Goal: Information Seeking & Learning: Learn about a topic

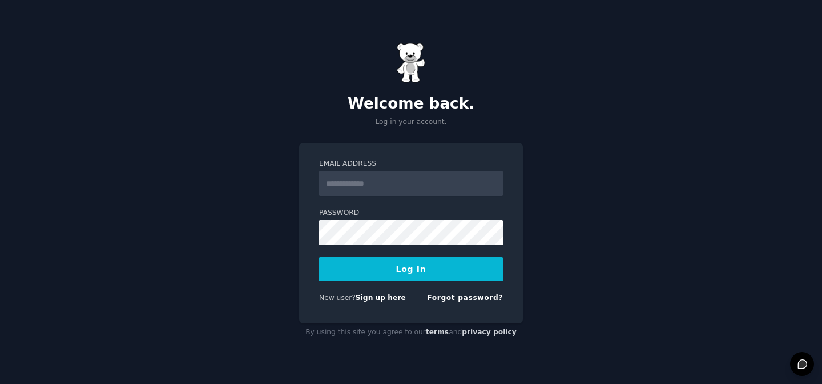
click at [380, 182] on input "Email Address" at bounding box center [411, 183] width 184 height 25
type input "**********"
click at [423, 265] on button "Log In" at bounding box center [411, 269] width 184 height 24
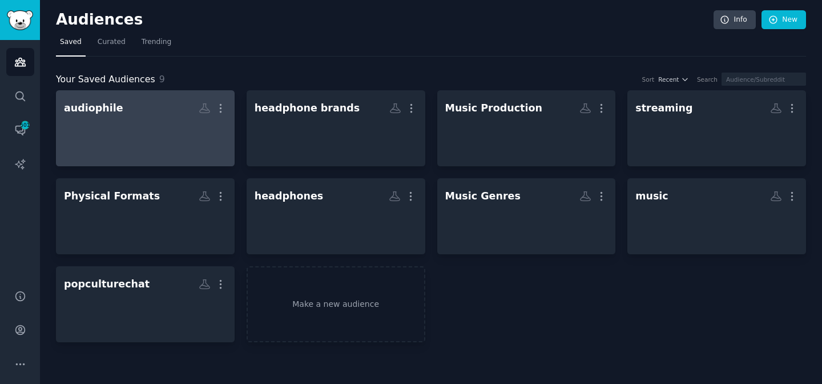
click at [158, 123] on div at bounding box center [145, 138] width 163 height 40
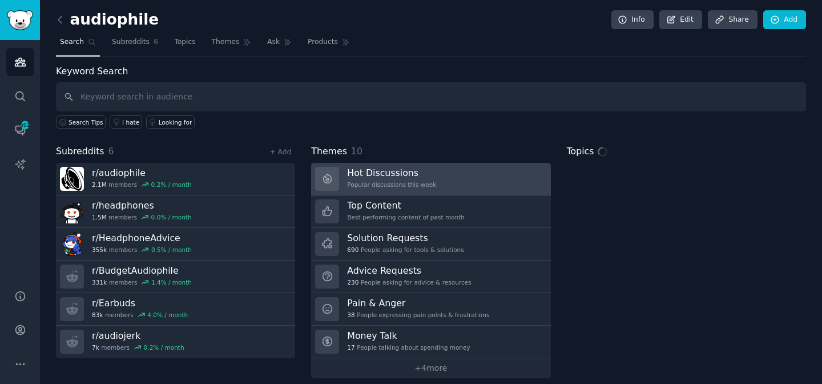
click at [479, 174] on link "Hot Discussions Popular discussions this week" at bounding box center [430, 179] width 239 height 33
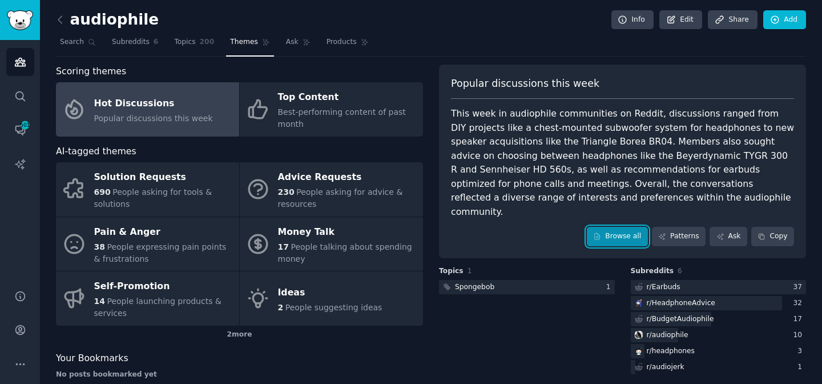
click at [613, 227] on link "Browse all" at bounding box center [617, 236] width 61 height 19
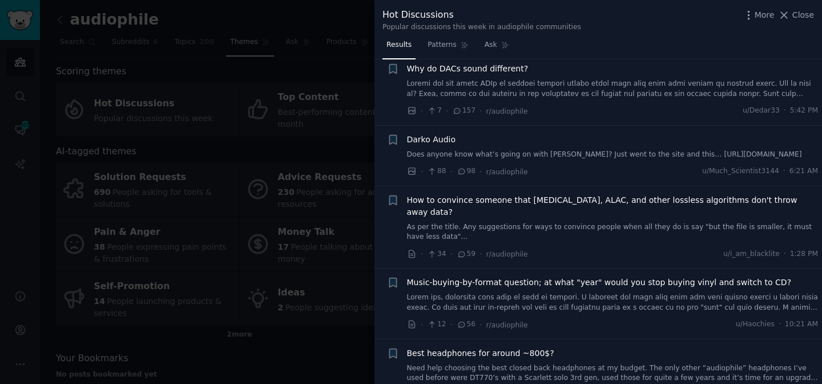
scroll to position [83, 0]
click at [494, 154] on link "Does anyone know what’s going on with Darko? Just went to the site and this… ht…" at bounding box center [613, 154] width 412 height 10
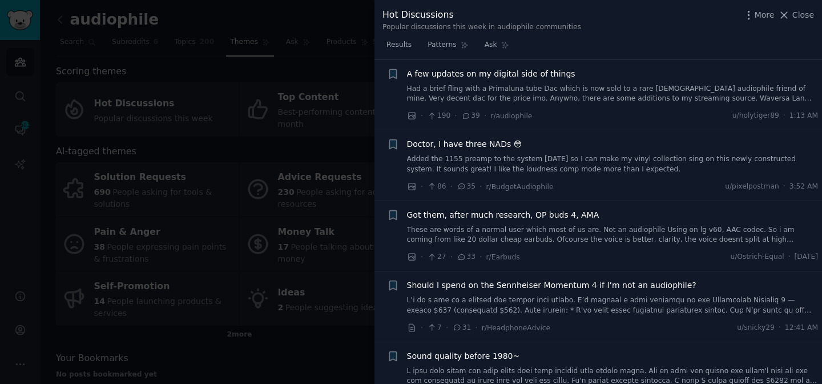
scroll to position [892, 0]
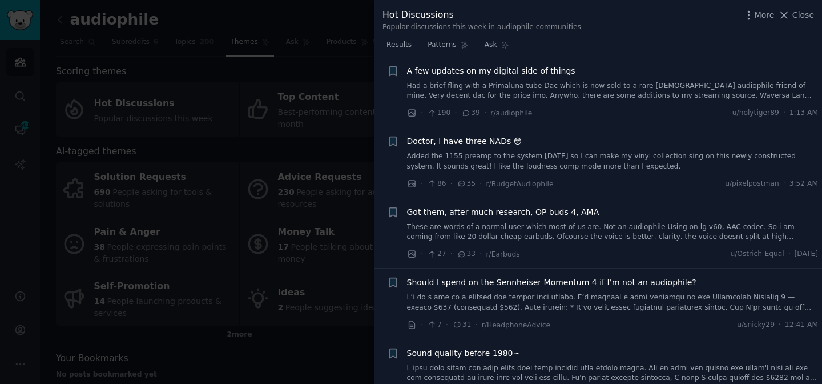
click at [560, 82] on link "Had a brief fling with a Primaluna tube Dac which is now sold to a rare female …" at bounding box center [613, 91] width 412 height 20
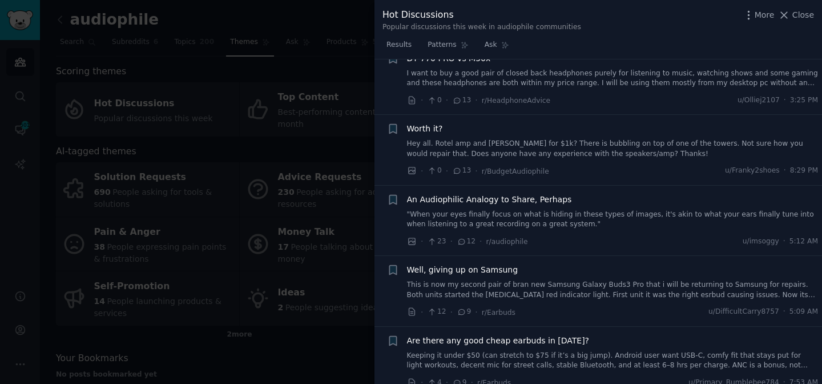
scroll to position [2147, 0]
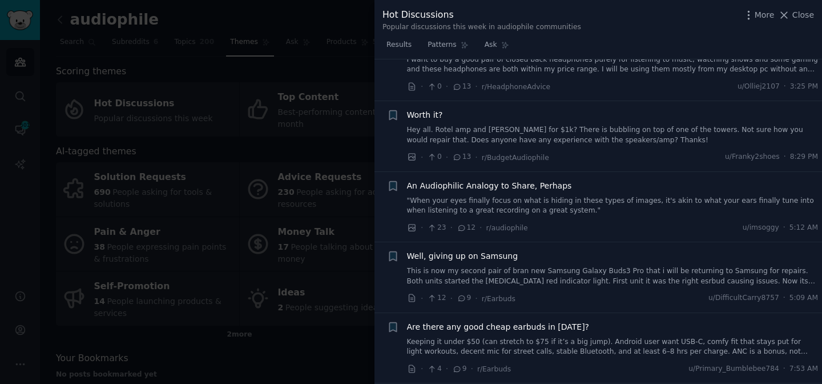
click at [538, 196] on link ""When your eyes finally focus on what is hiding in these types of images, it's …" at bounding box center [613, 206] width 412 height 20
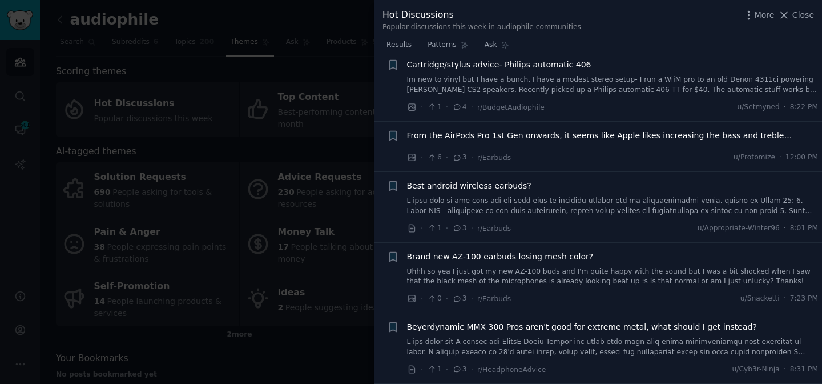
scroll to position [3498, 0]
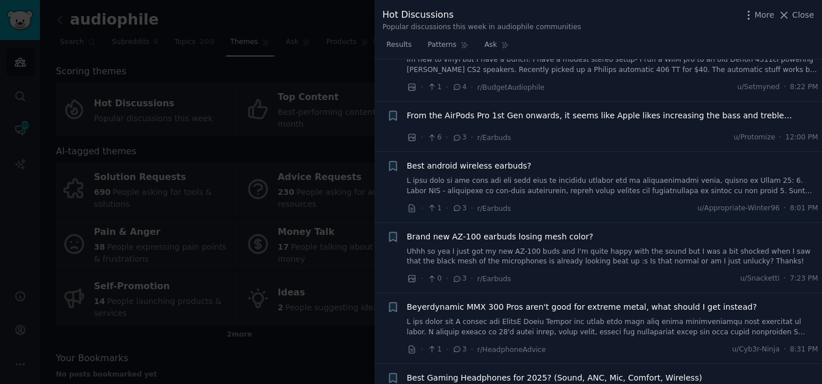
click at [225, 183] on div at bounding box center [411, 192] width 822 height 384
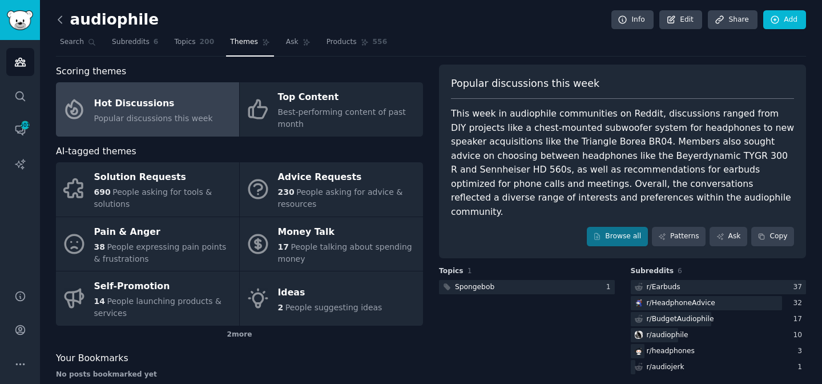
click at [61, 21] on icon at bounding box center [60, 20] width 12 height 12
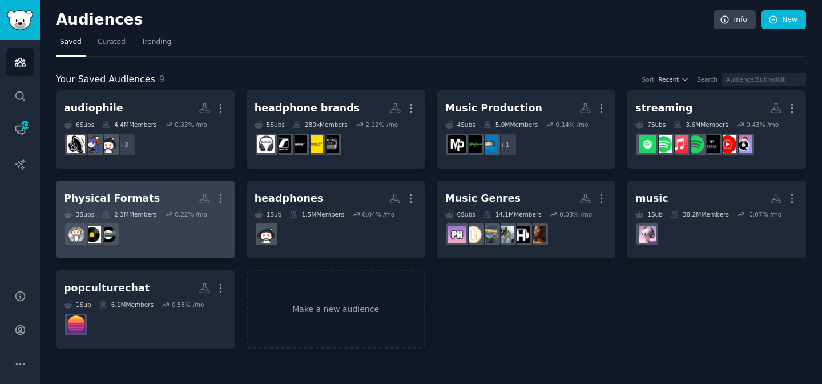
click at [156, 203] on h2 "Physical Formats Custom Audience More" at bounding box center [145, 198] width 163 height 20
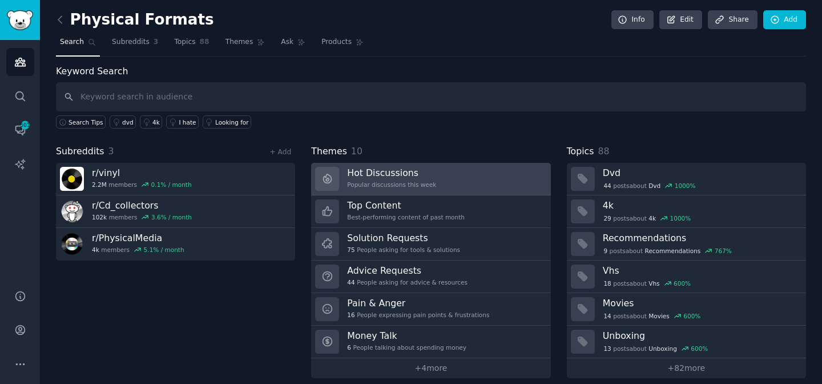
click at [402, 176] on h3 "Hot Discussions" at bounding box center [391, 173] width 89 height 12
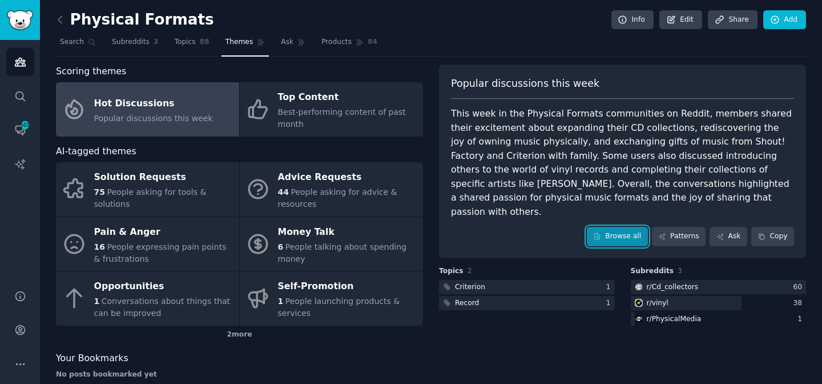
click at [595, 232] on icon at bounding box center [597, 236] width 8 height 8
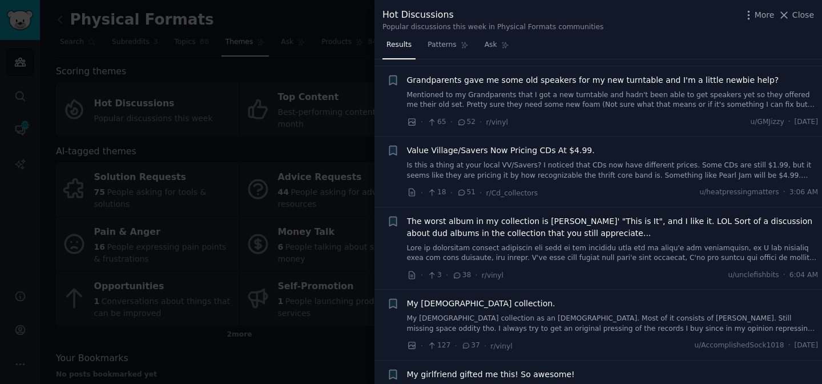
scroll to position [446, 0]
click at [315, 66] on div at bounding box center [411, 192] width 822 height 384
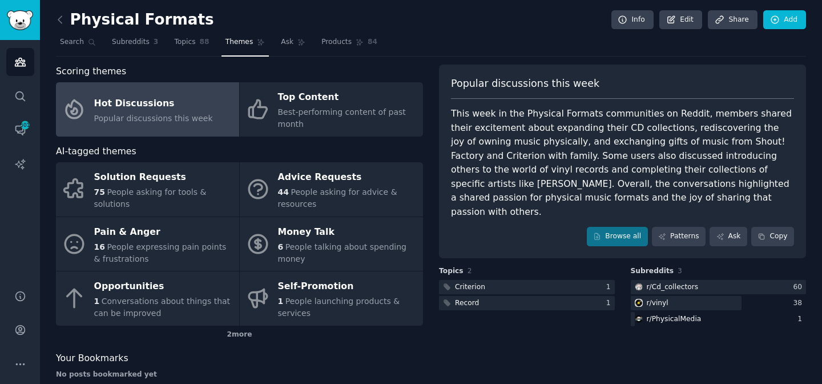
click at [55, 15] on div "Physical Formats Info Edit Share Add Search Subreddits 3 Topics 88 Themes Ask P…" at bounding box center [431, 201] width 782 height 403
click at [61, 18] on icon at bounding box center [60, 20] width 12 height 12
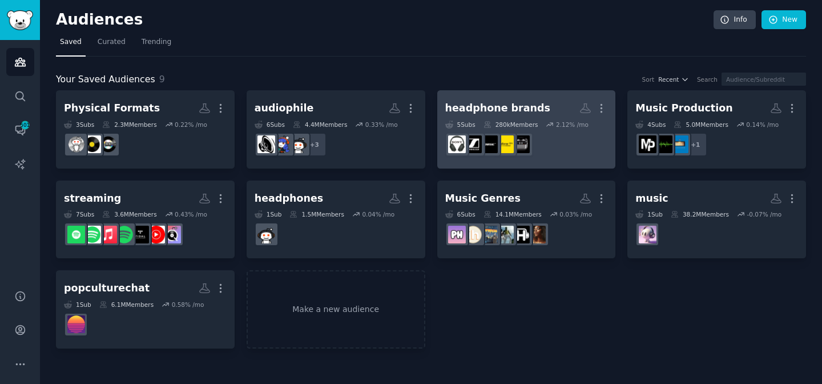
click at [509, 114] on div "headphone brands" at bounding box center [497, 108] width 105 height 14
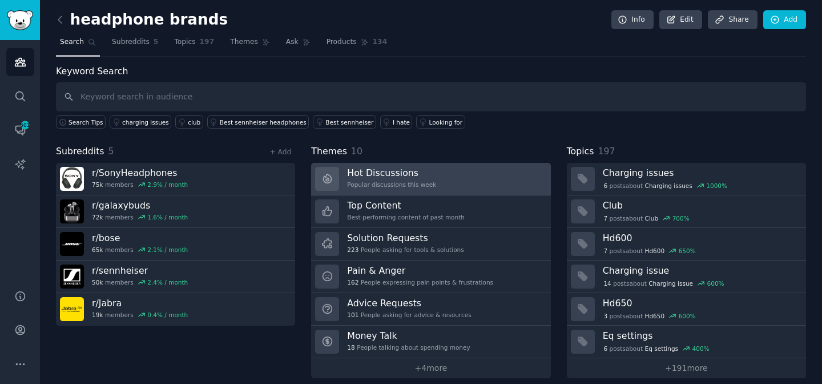
click at [399, 171] on h3 "Hot Discussions" at bounding box center [391, 173] width 89 height 12
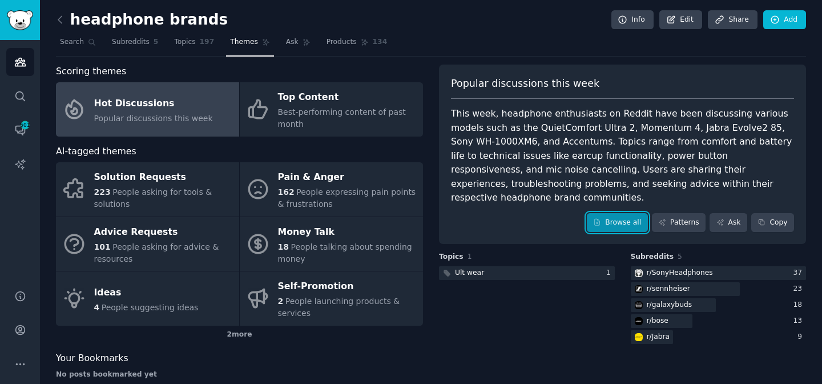
click at [605, 213] on link "Browse all" at bounding box center [617, 222] width 61 height 19
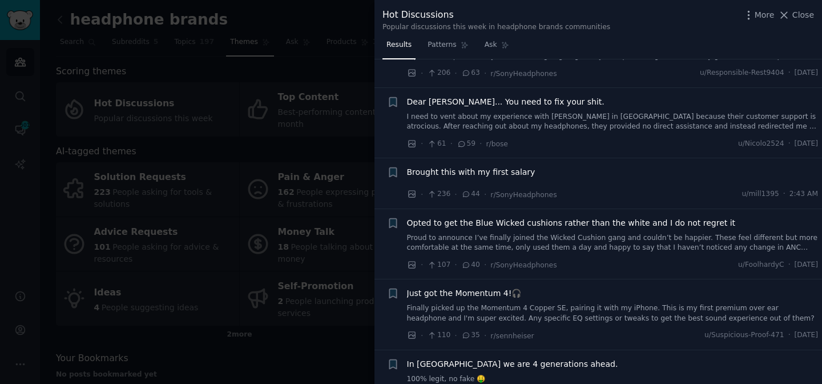
scroll to position [63, 0]
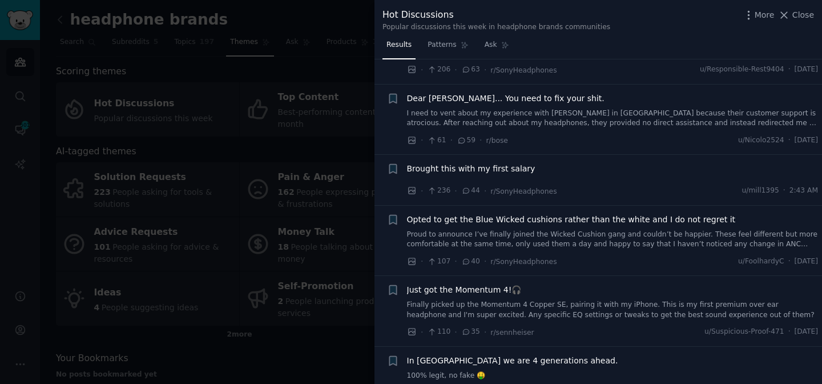
click at [581, 123] on link "I need to vent about my experience with Bose in Italy because their customer su…" at bounding box center [613, 118] width 412 height 20
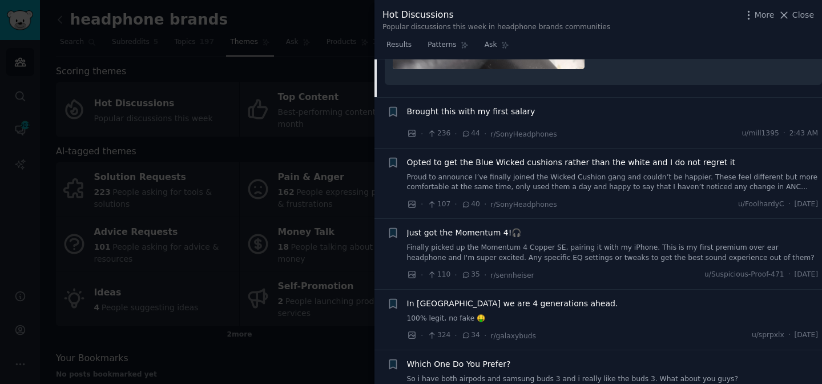
scroll to position [626, 0]
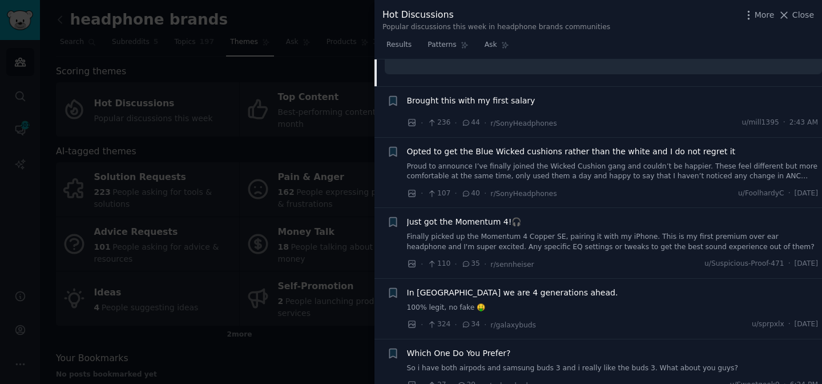
click at [515, 95] on span "Brought this with my first salary" at bounding box center [471, 101] width 128 height 12
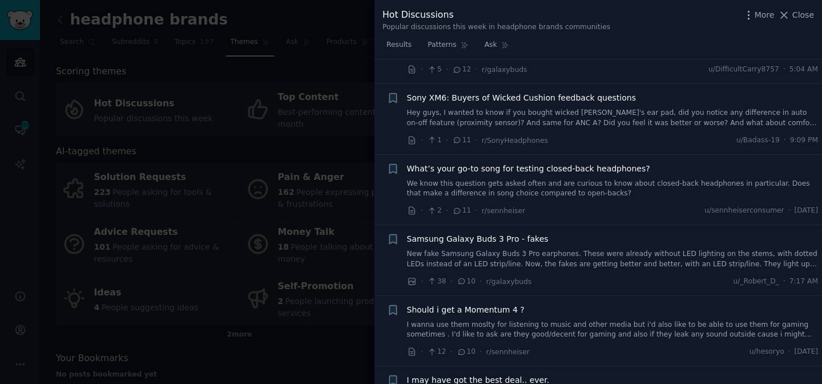
scroll to position [1533, 0]
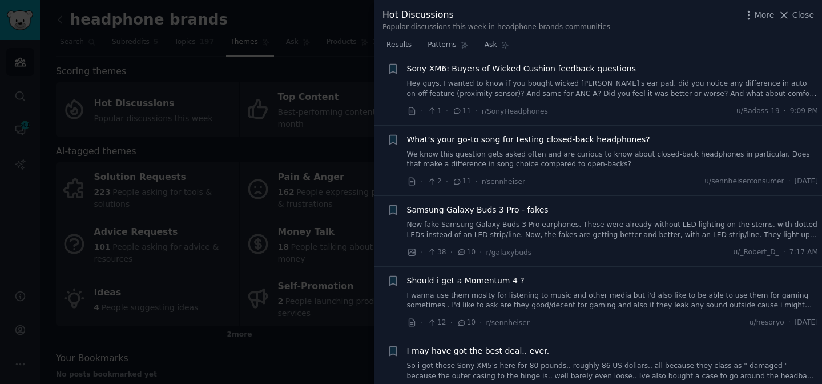
click at [220, 120] on div at bounding box center [411, 192] width 822 height 384
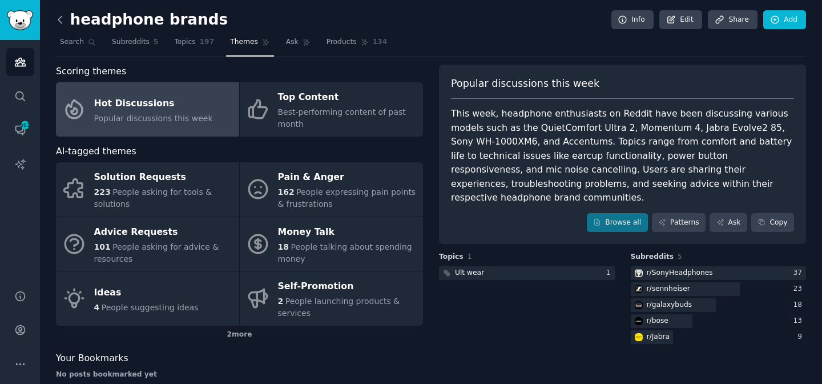
click at [63, 18] on icon at bounding box center [60, 20] width 12 height 12
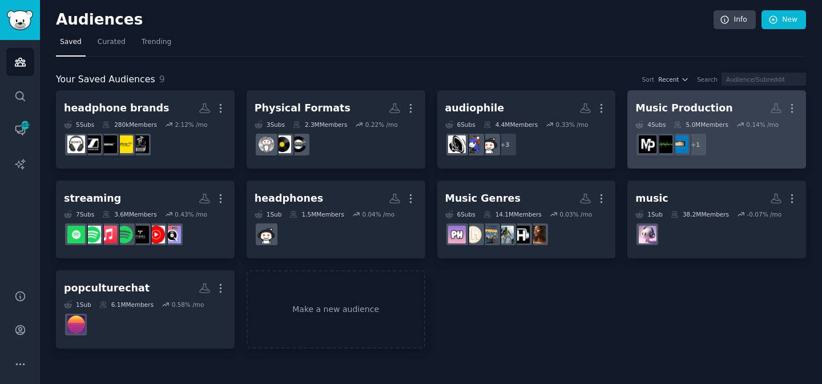
click at [679, 98] on link "Music Production More 4 Sub s 5.0M Members 0.14 % /mo r/WeAreTheMusicMakers + 1" at bounding box center [716, 129] width 179 height 78
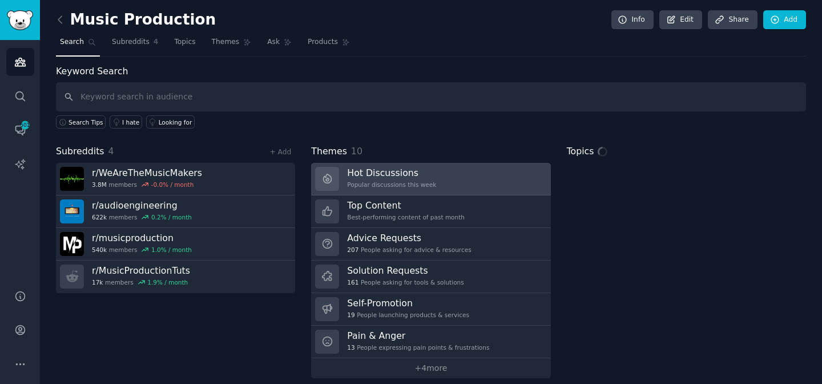
click at [394, 167] on h3 "Hot Discussions" at bounding box center [391, 173] width 89 height 12
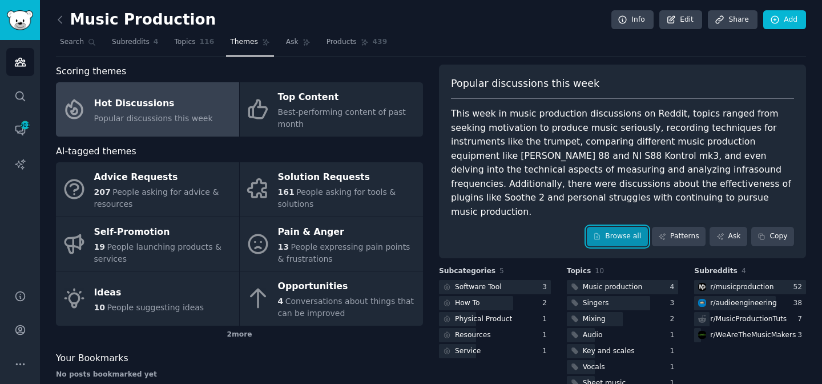
click at [609, 227] on link "Browse all" at bounding box center [617, 236] width 61 height 19
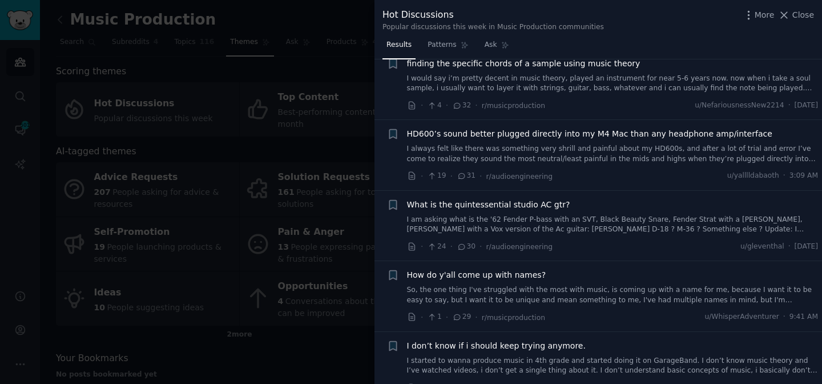
scroll to position [1105, 0]
